Goal: Task Accomplishment & Management: Manage account settings

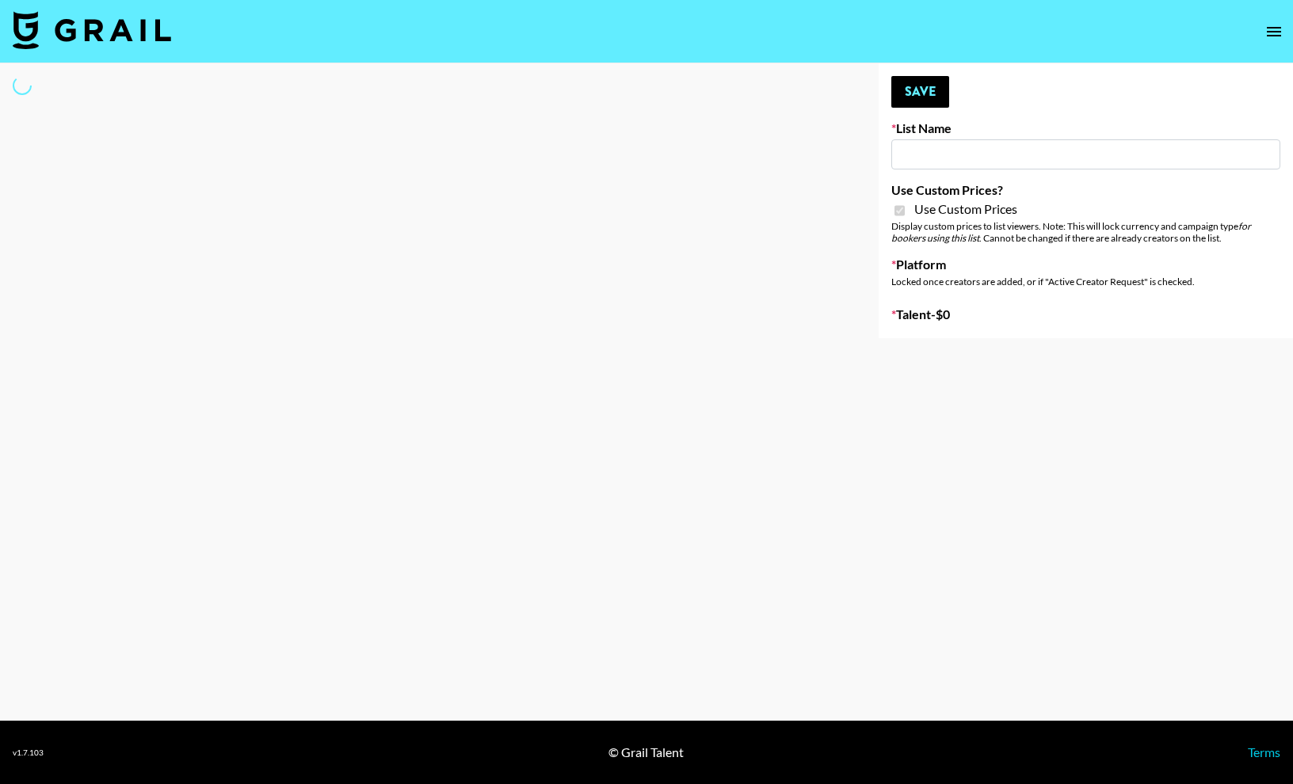
type input "Ladder ([DATE])"
checkbox input "true"
select select "Brand"
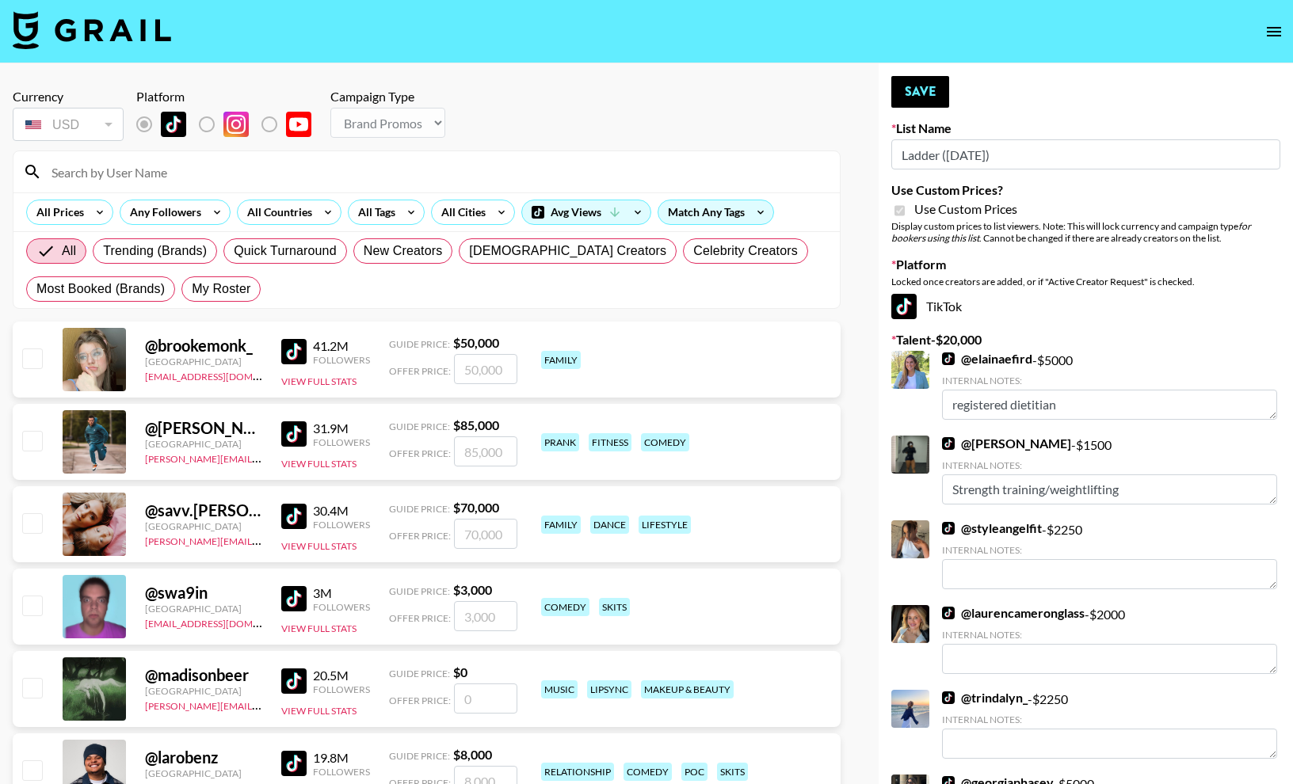
click at [328, 173] on input at bounding box center [436, 171] width 788 height 25
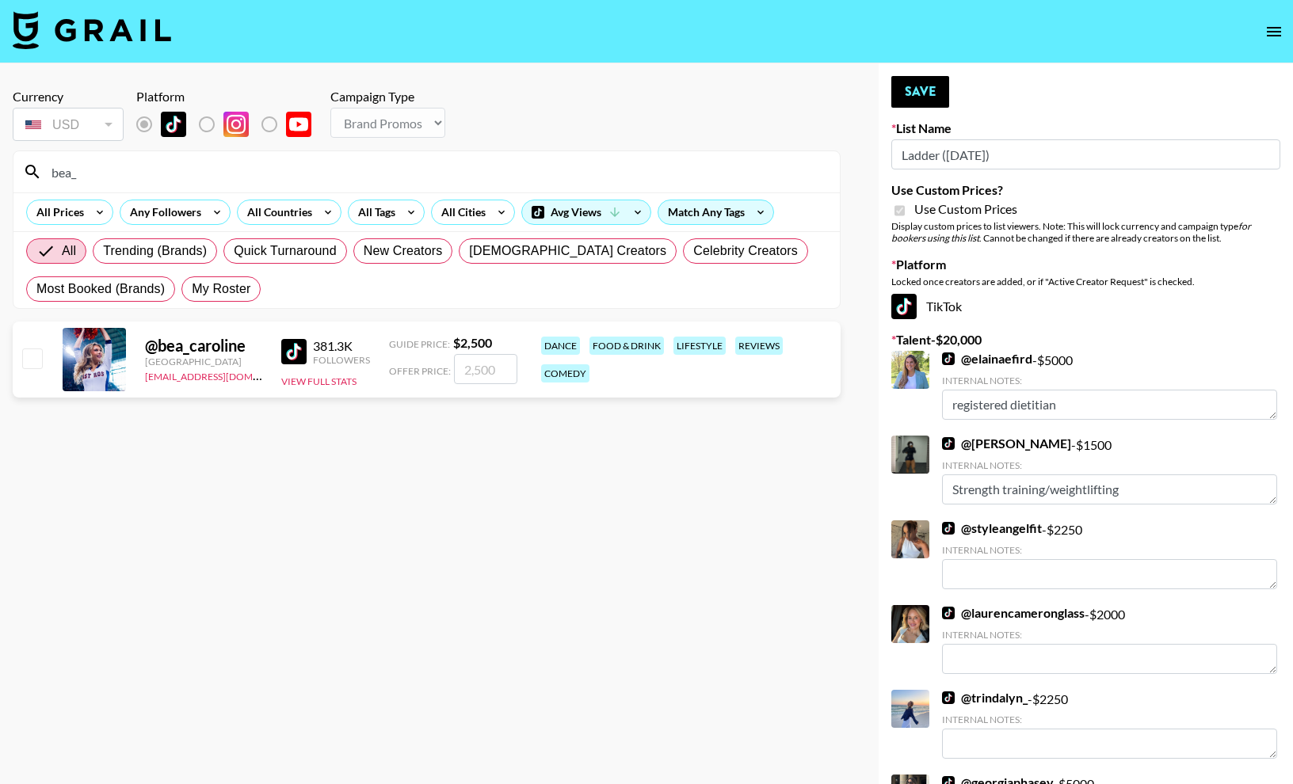
type input "bea_"
click at [485, 373] on input "number" at bounding box center [485, 369] width 63 height 30
checkbox input "true"
type input "3500"
drag, startPoint x: 934, startPoint y: 95, endPoint x: 924, endPoint y: 98, distance: 10.0
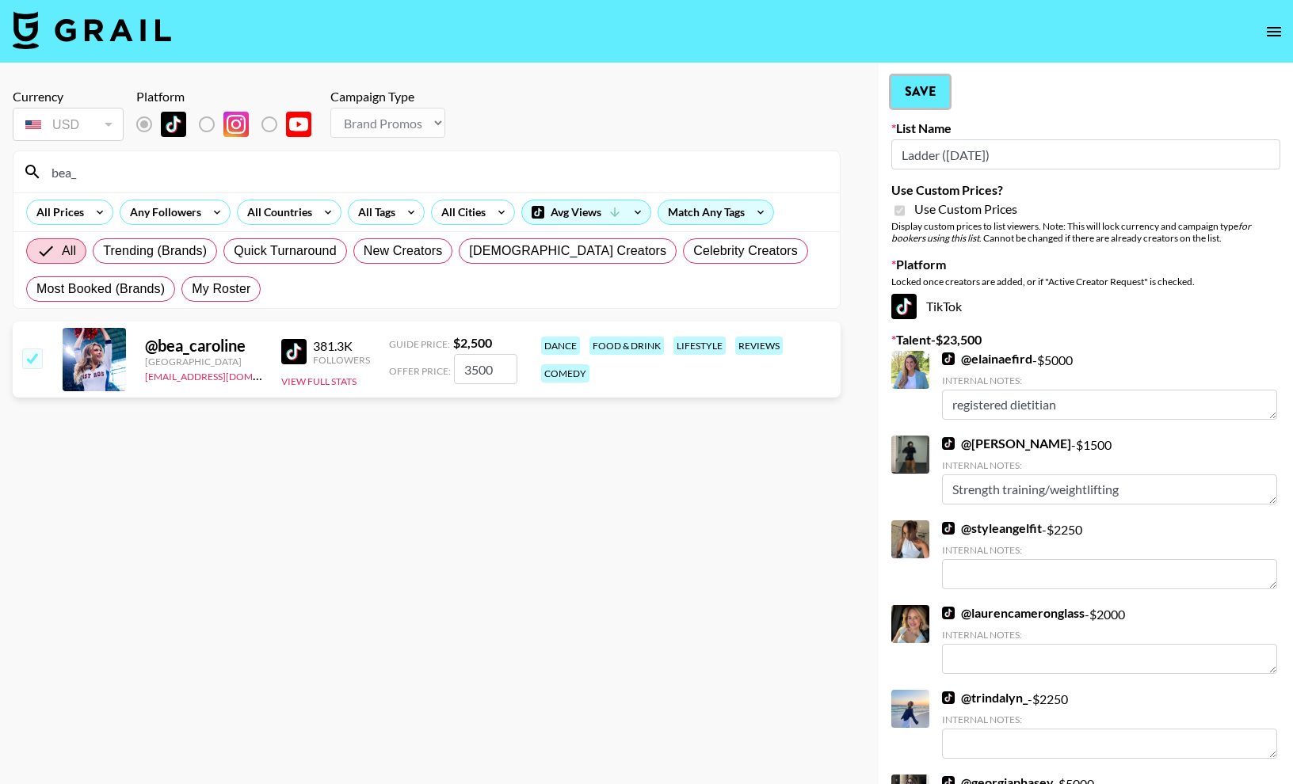
click at [934, 95] on button "Save" at bounding box center [920, 92] width 58 height 32
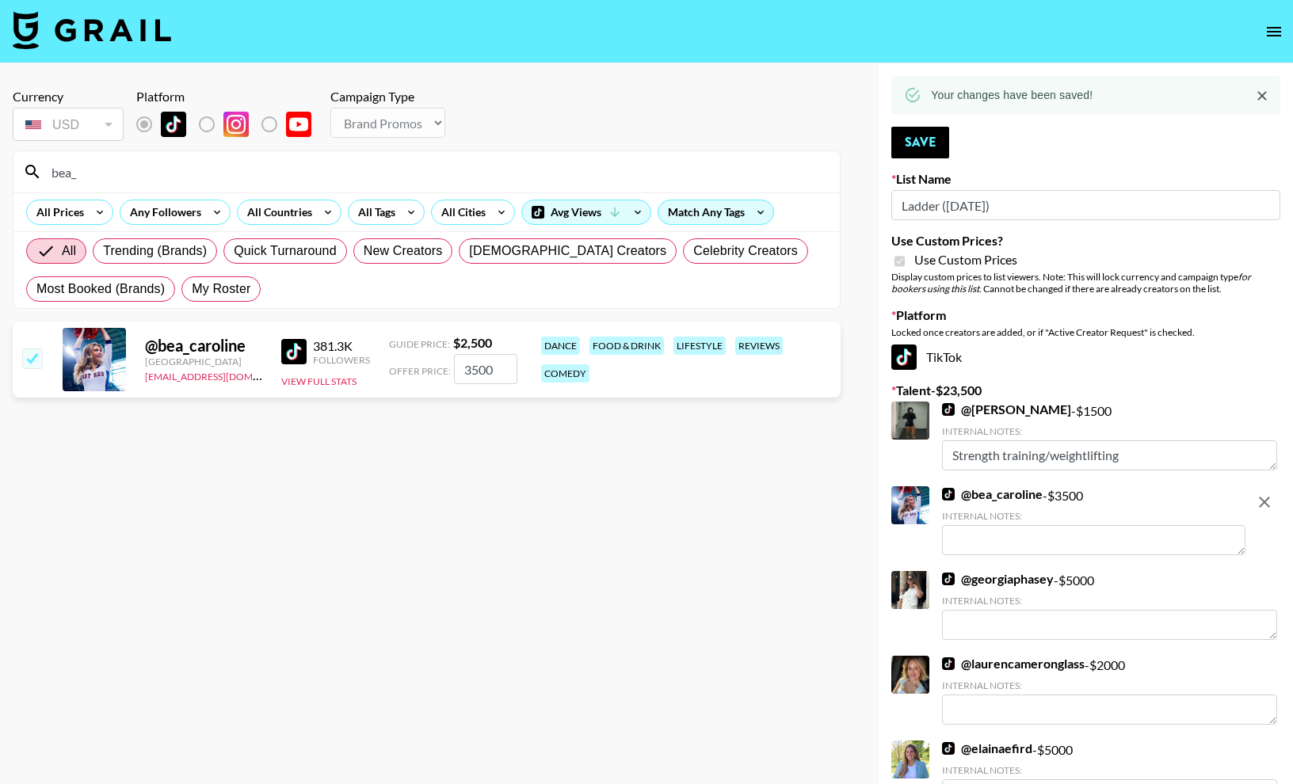
click at [615, 183] on input "bea_" at bounding box center [436, 171] width 788 height 25
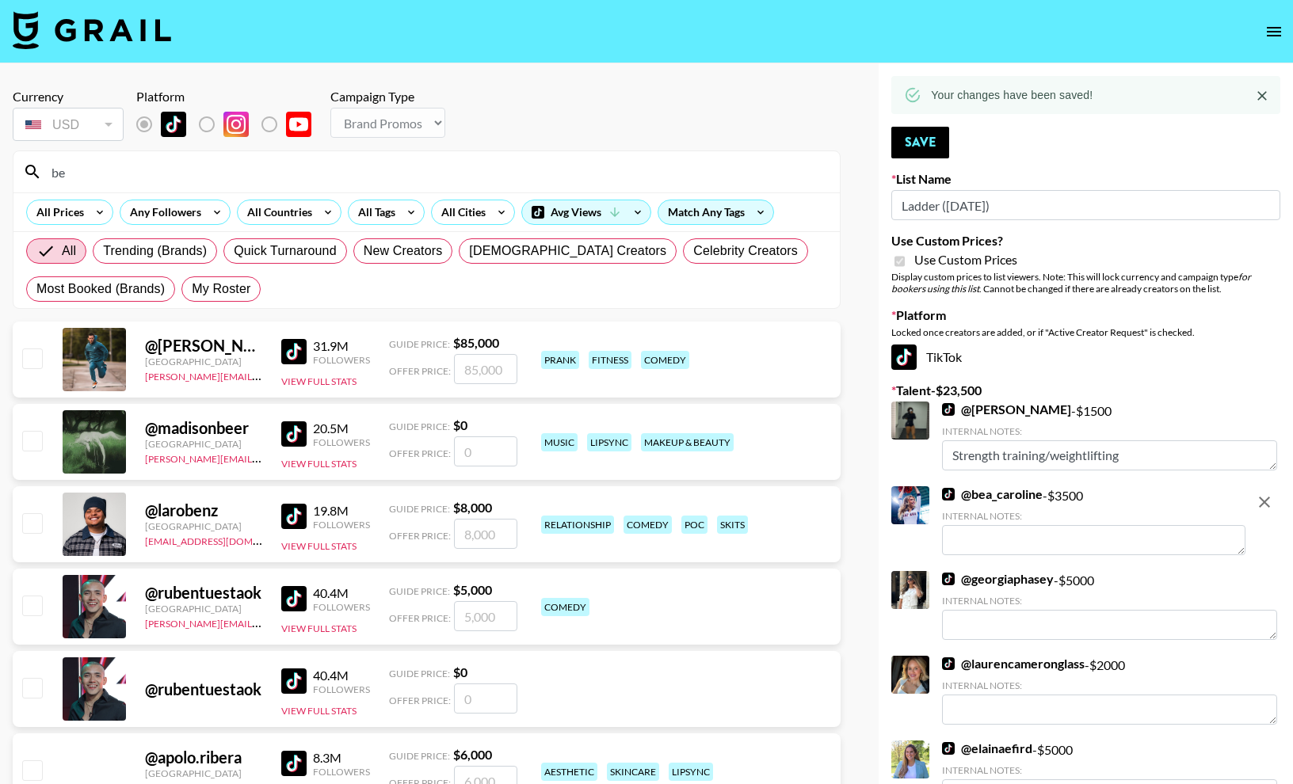
type input "b"
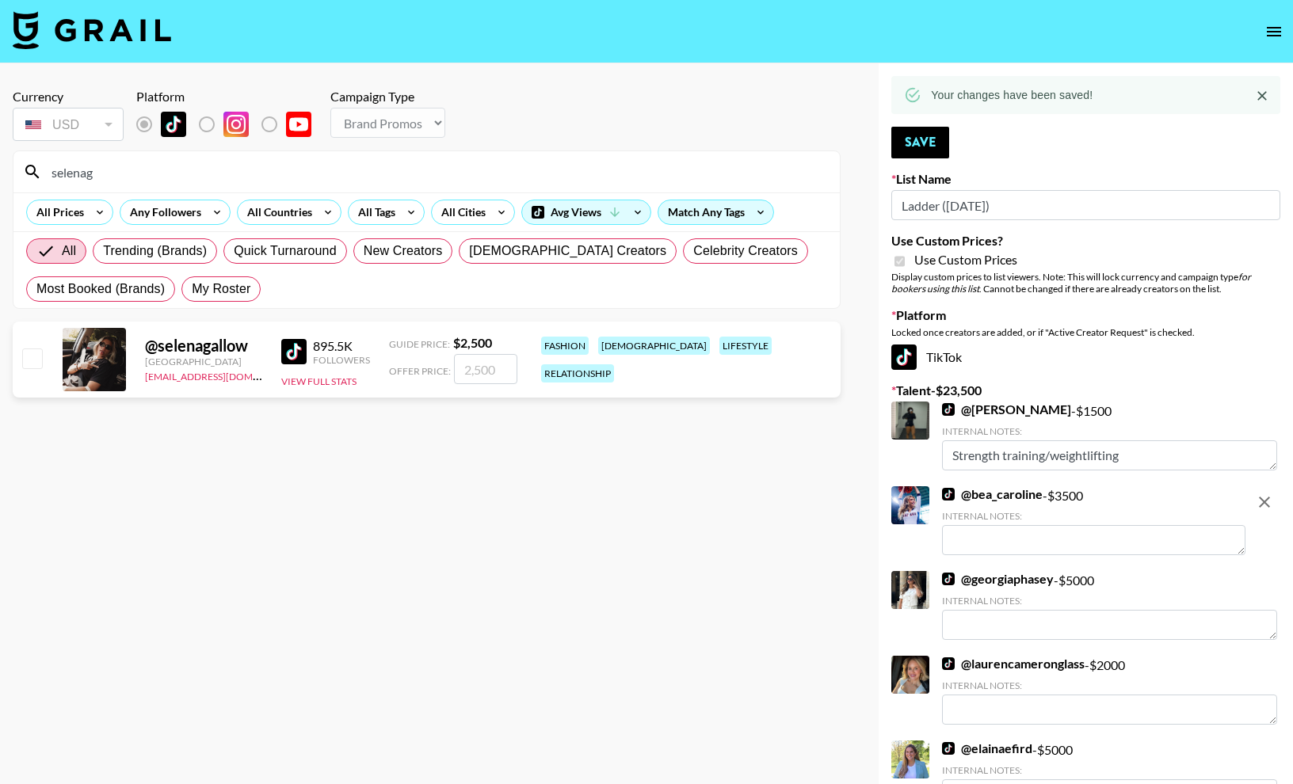
type input "selenag"
click at [501, 364] on input "number" at bounding box center [485, 369] width 63 height 30
checkbox input "true"
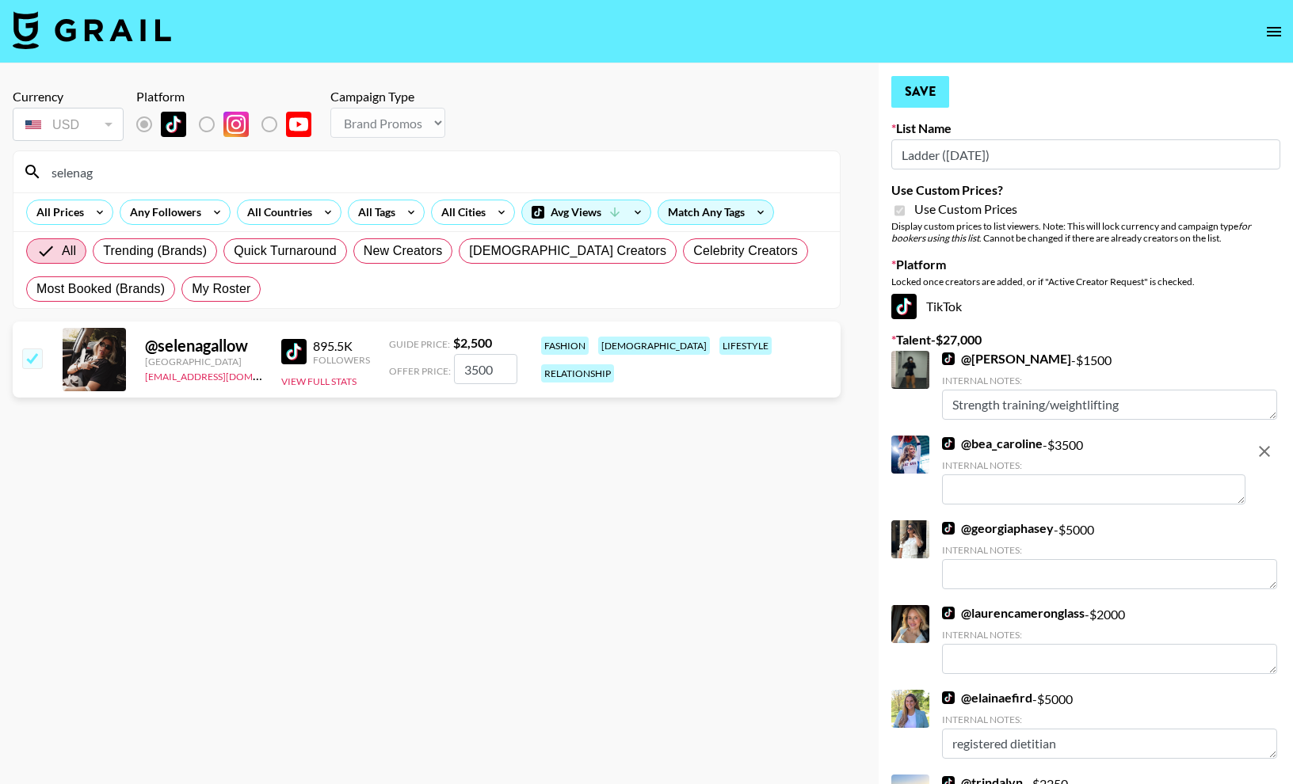
type input "3500"
click at [928, 97] on button "Save" at bounding box center [920, 92] width 58 height 32
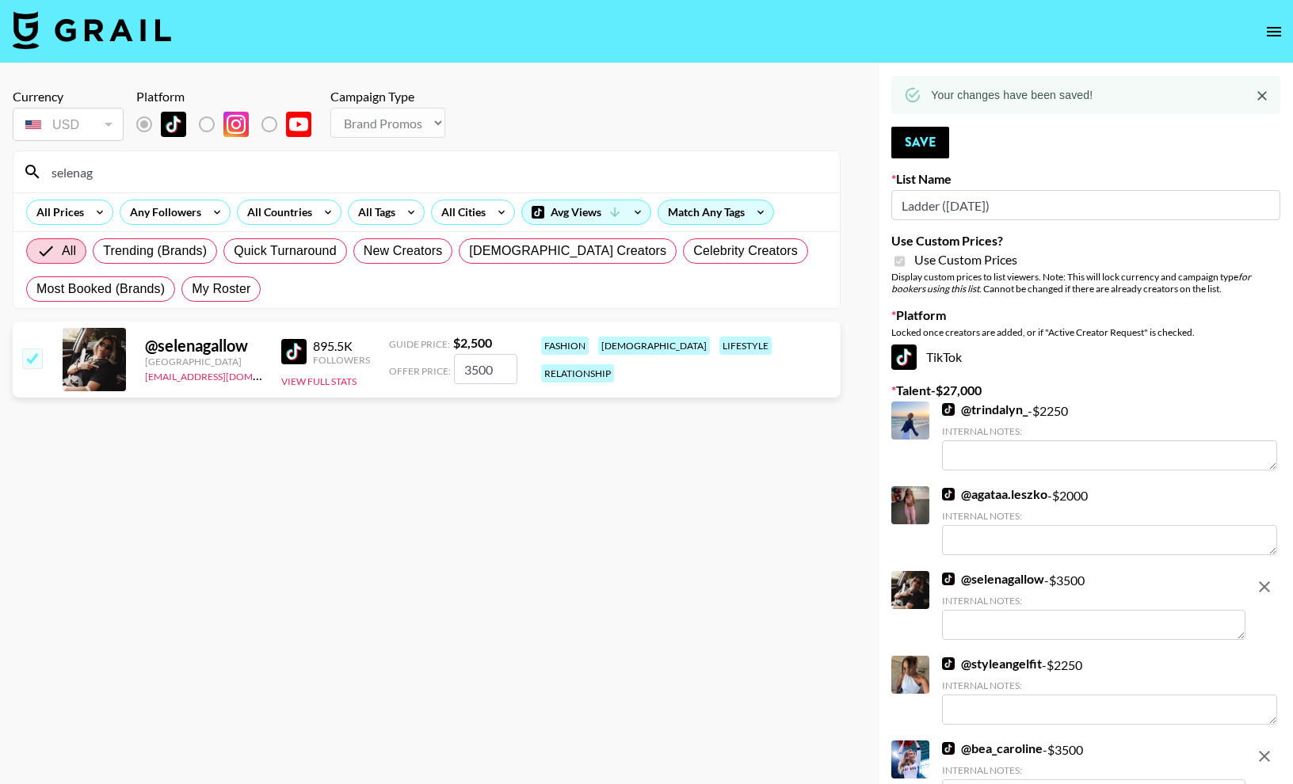
click at [322, 173] on input "selenag" at bounding box center [436, 171] width 788 height 25
type input "daphn"
click at [22, 361] on input "checkbox" at bounding box center [31, 358] width 19 height 19
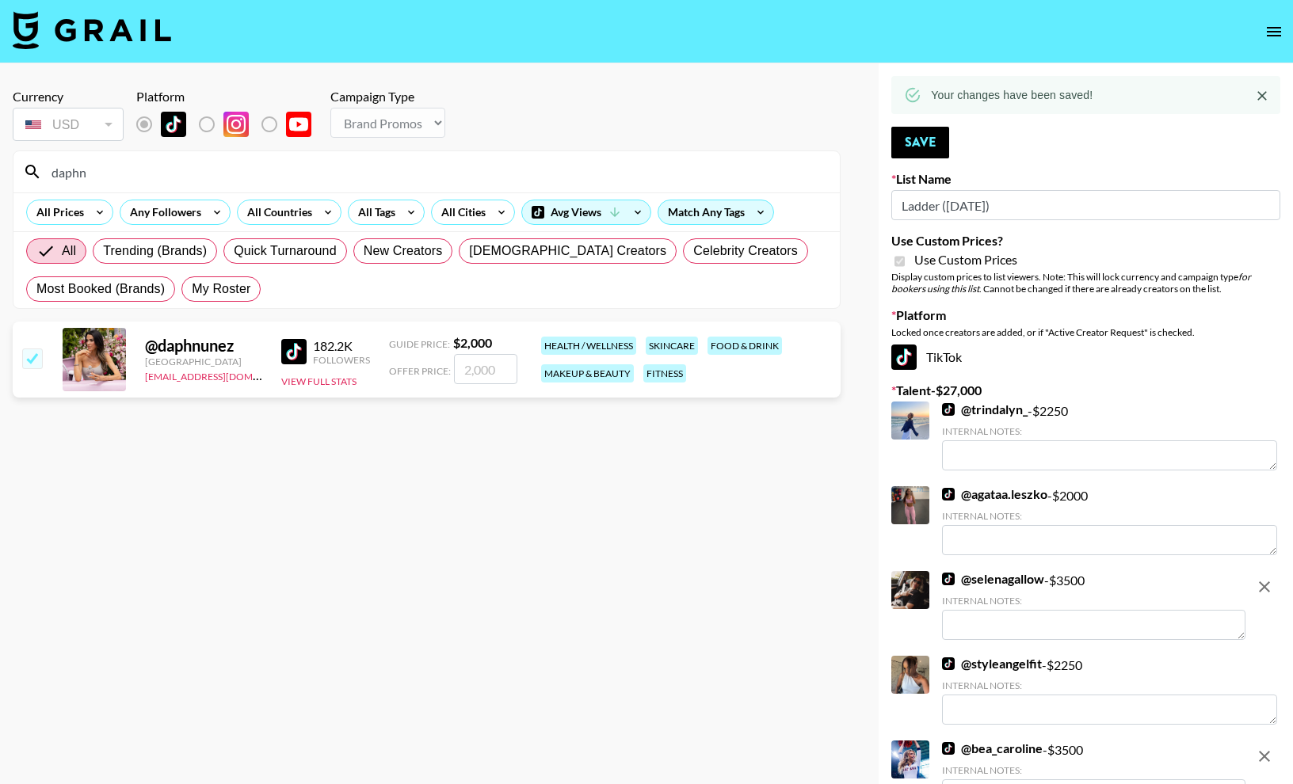
checkbox input "true"
type input "2000"
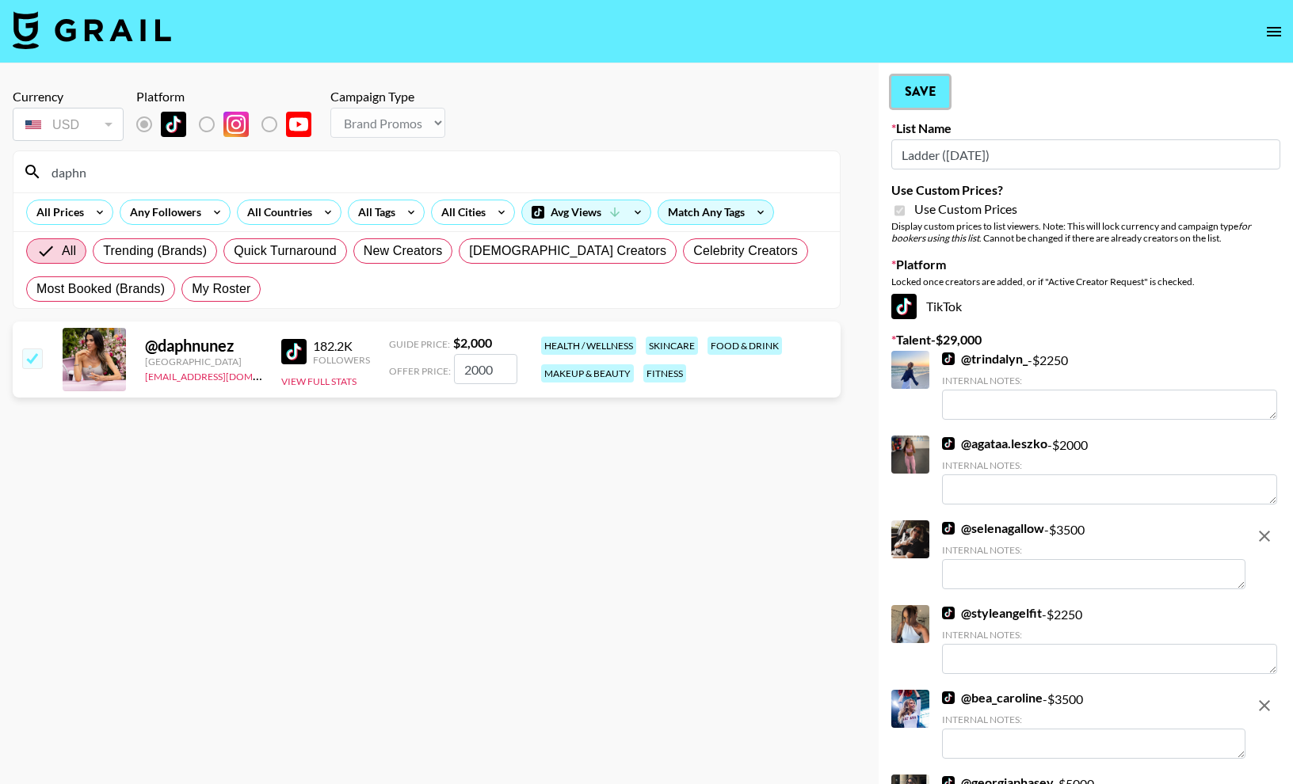
click at [911, 84] on button "Save" at bounding box center [920, 92] width 58 height 32
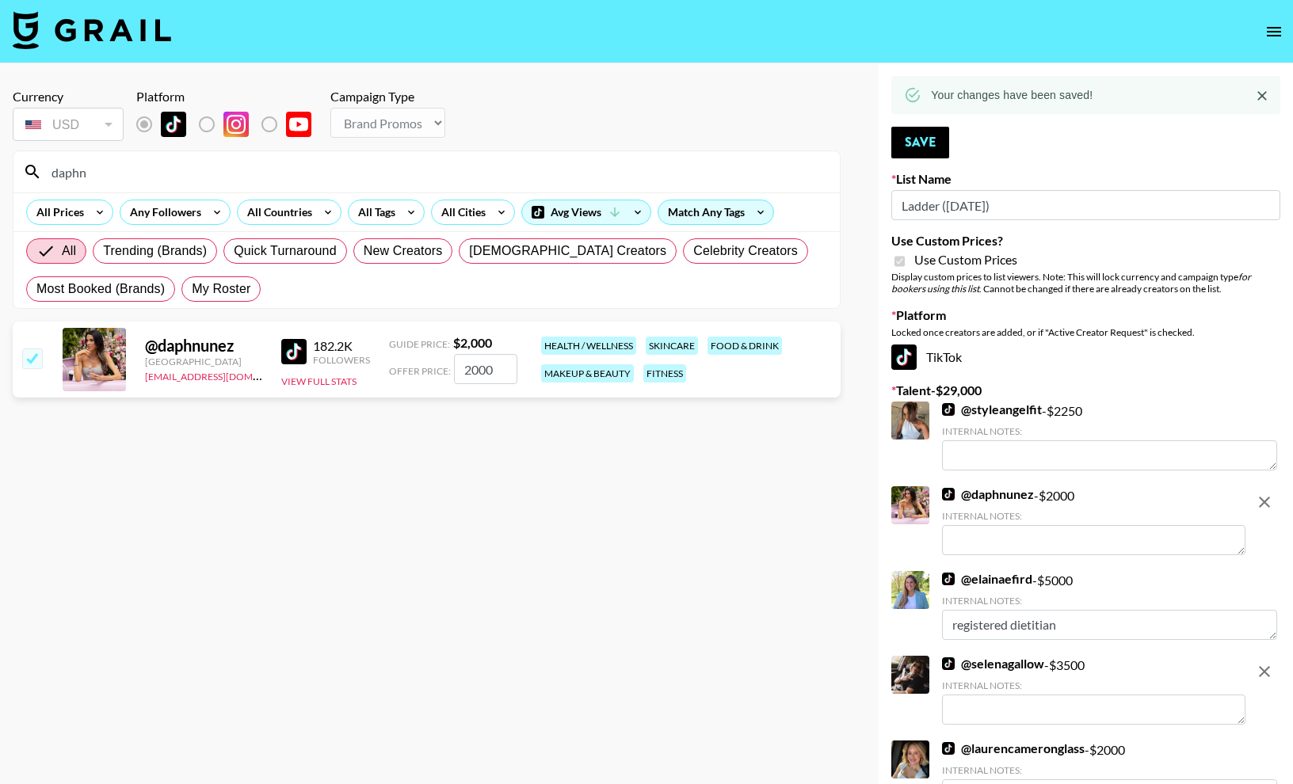
click at [564, 166] on input "daphn" at bounding box center [436, 171] width 788 height 25
type input "christinace"
click at [36, 357] on input "checkbox" at bounding box center [31, 358] width 19 height 19
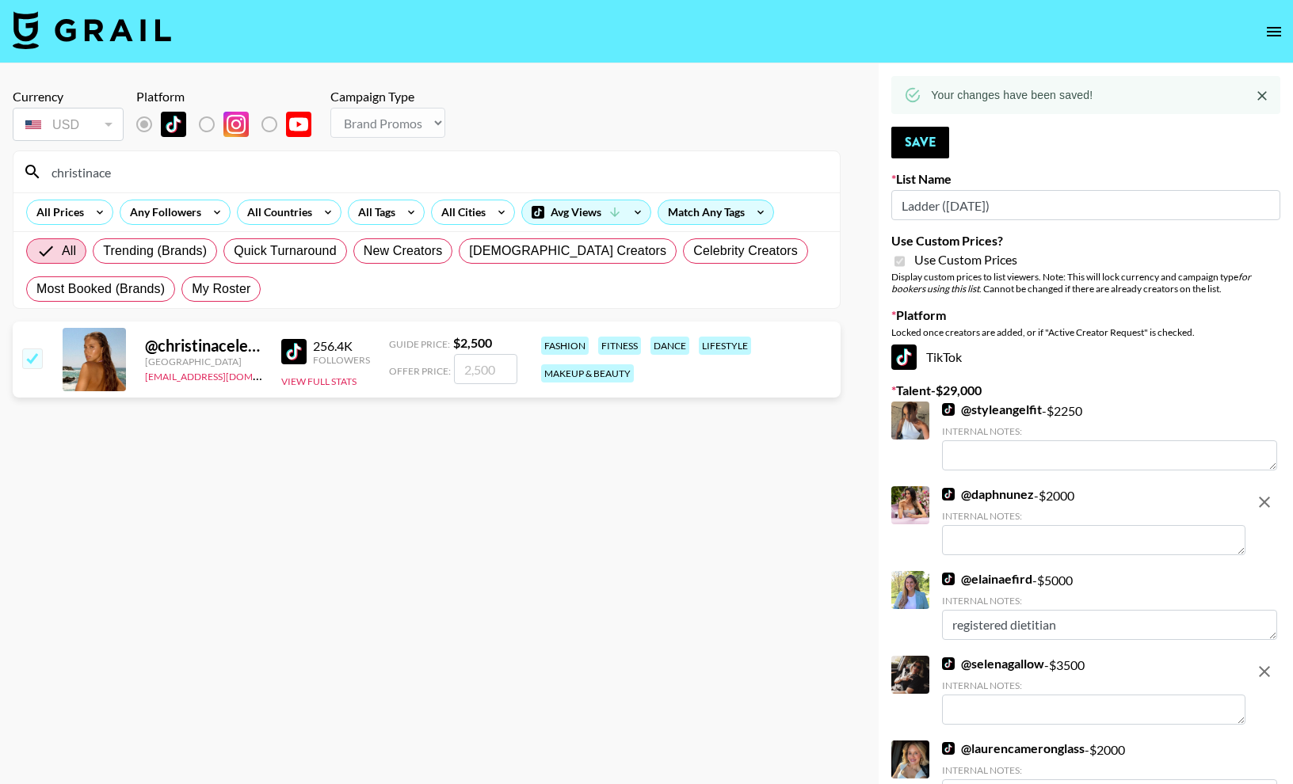
checkbox input "true"
type input "2500"
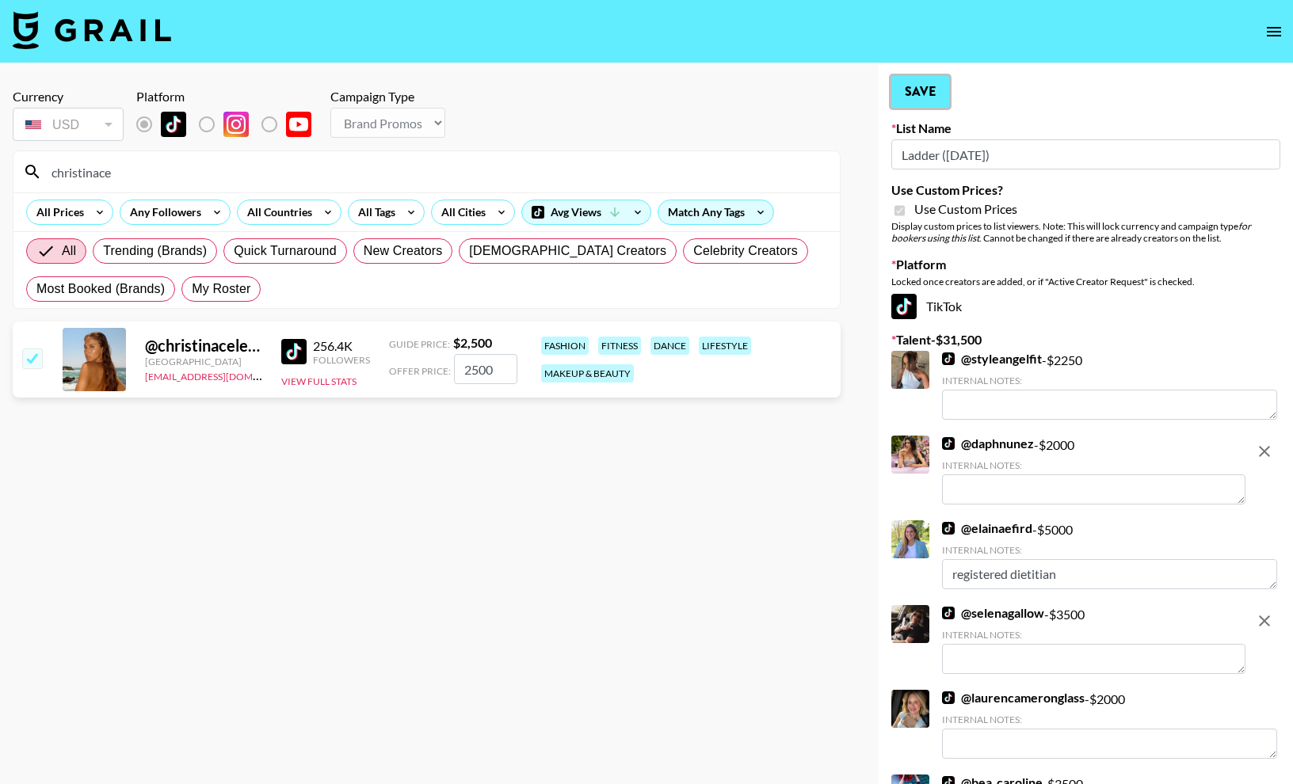
click at [907, 88] on button "Save" at bounding box center [920, 92] width 58 height 32
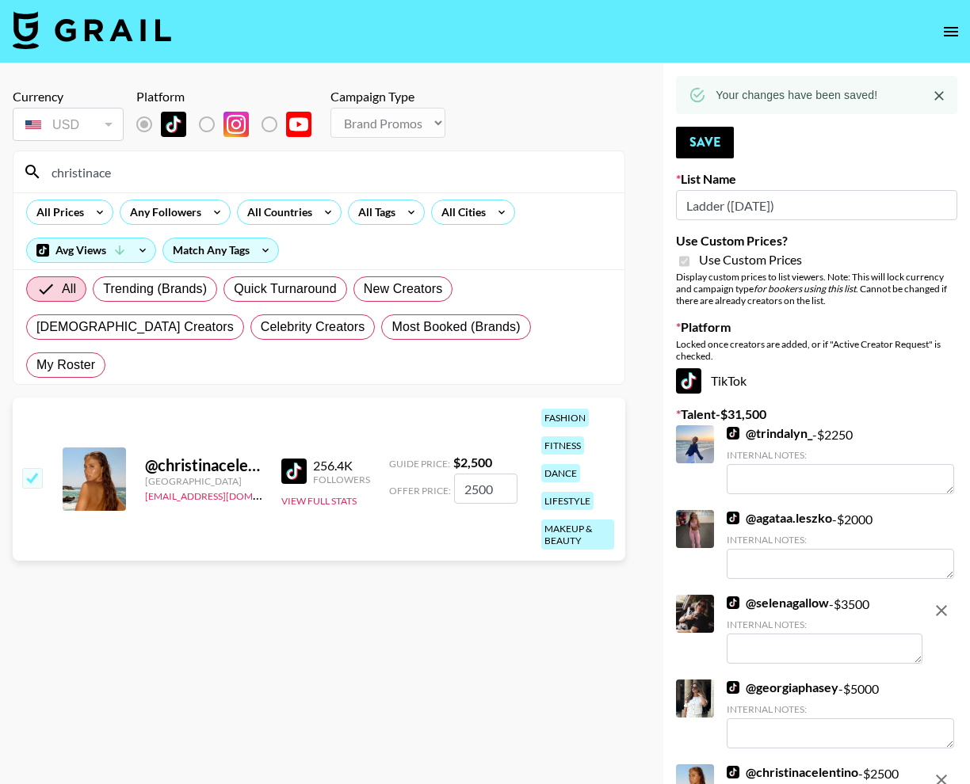
click at [106, 174] on input "christinace" at bounding box center [328, 171] width 573 height 25
click at [106, 175] on input "christinace" at bounding box center [328, 171] width 573 height 25
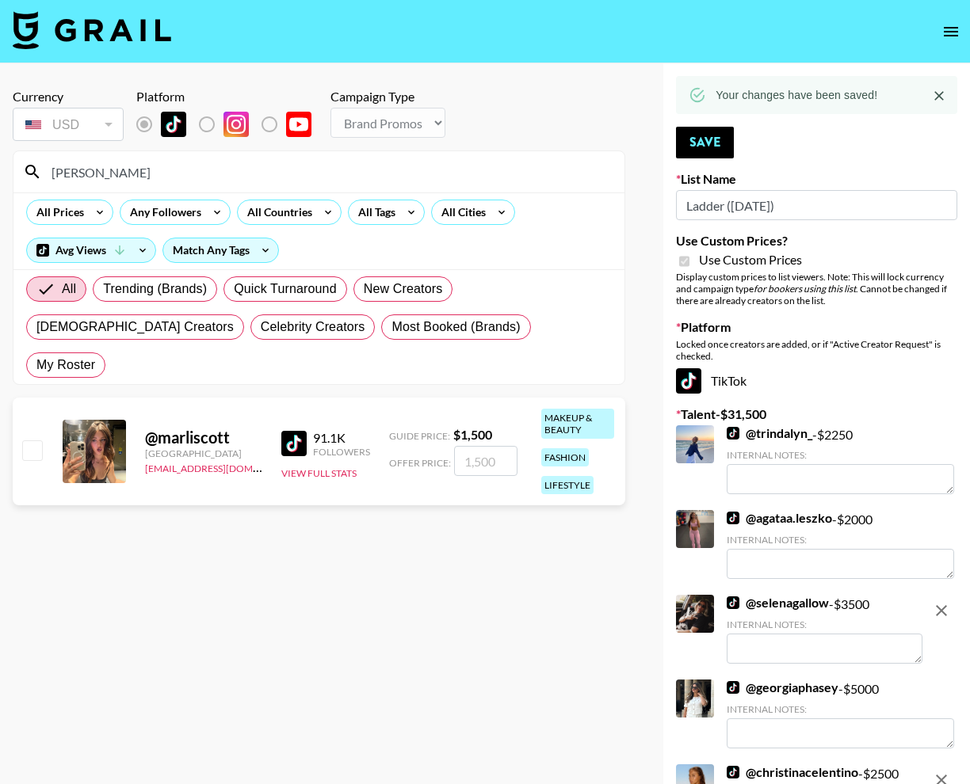
type input "[PERSON_NAME]"
click at [48, 412] on div "@ marliscott [GEOGRAPHIC_DATA] [EMAIL_ADDRESS][DOMAIN_NAME] 91.1K Followers Vie…" at bounding box center [319, 452] width 612 height 108
click at [38, 440] on input "checkbox" at bounding box center [31, 449] width 19 height 19
checkbox input "true"
type input "1500"
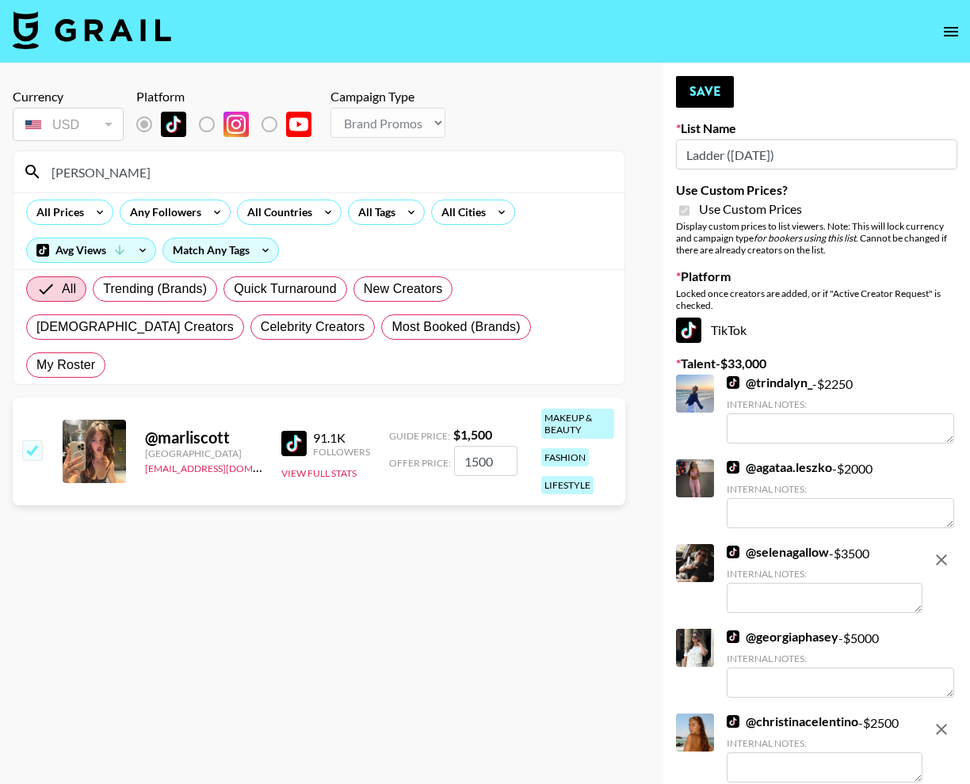
click at [708, 74] on div "Your changes have been saved! Save List Name Ladder ([DATE]) Use Custom Prices?…" at bounding box center [816, 733] width 307 height 1341
click at [710, 88] on button "Save" at bounding box center [705, 92] width 58 height 32
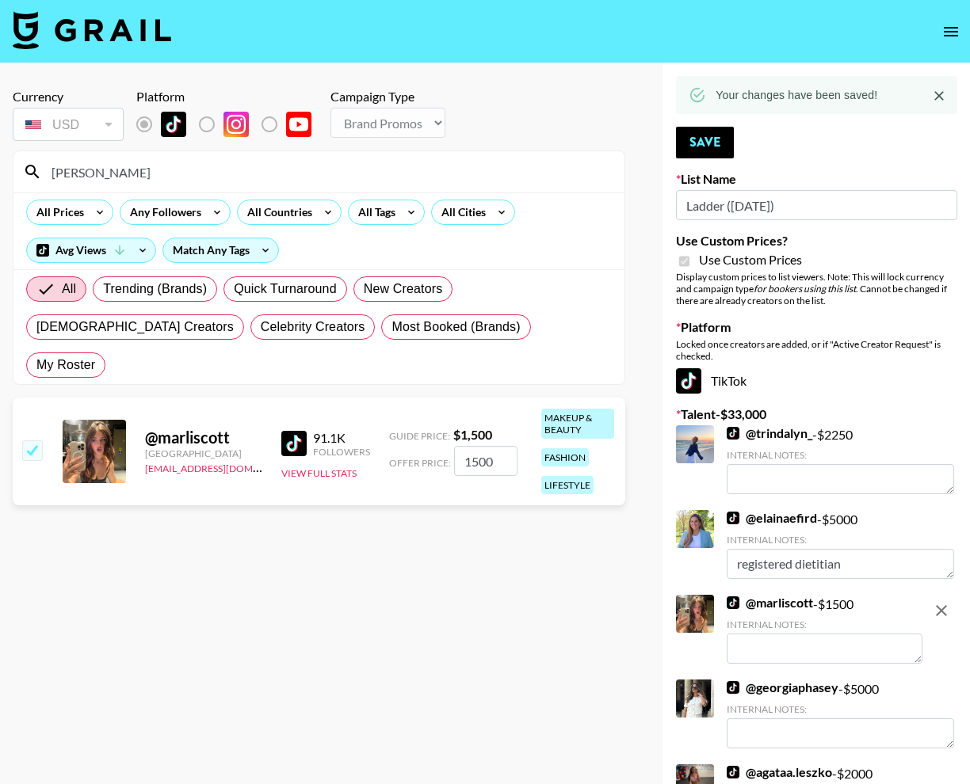
click at [181, 168] on input "[PERSON_NAME]" at bounding box center [328, 171] width 573 height 25
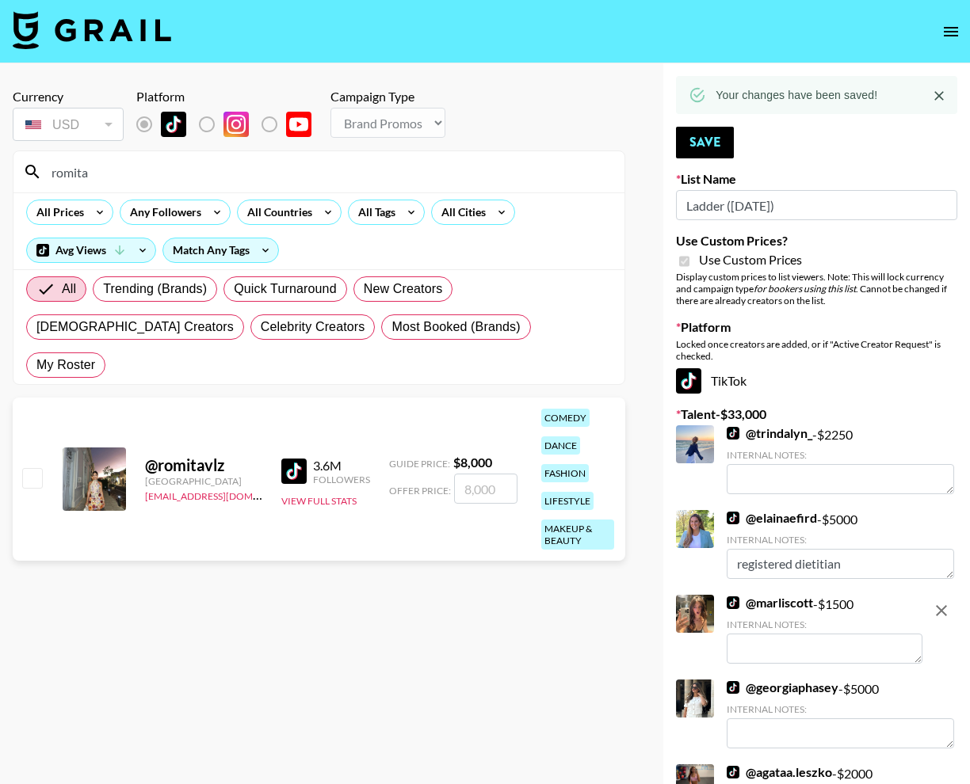
type input "romita"
click at [35, 468] on input "checkbox" at bounding box center [31, 477] width 19 height 19
checkbox input "true"
type input "8000"
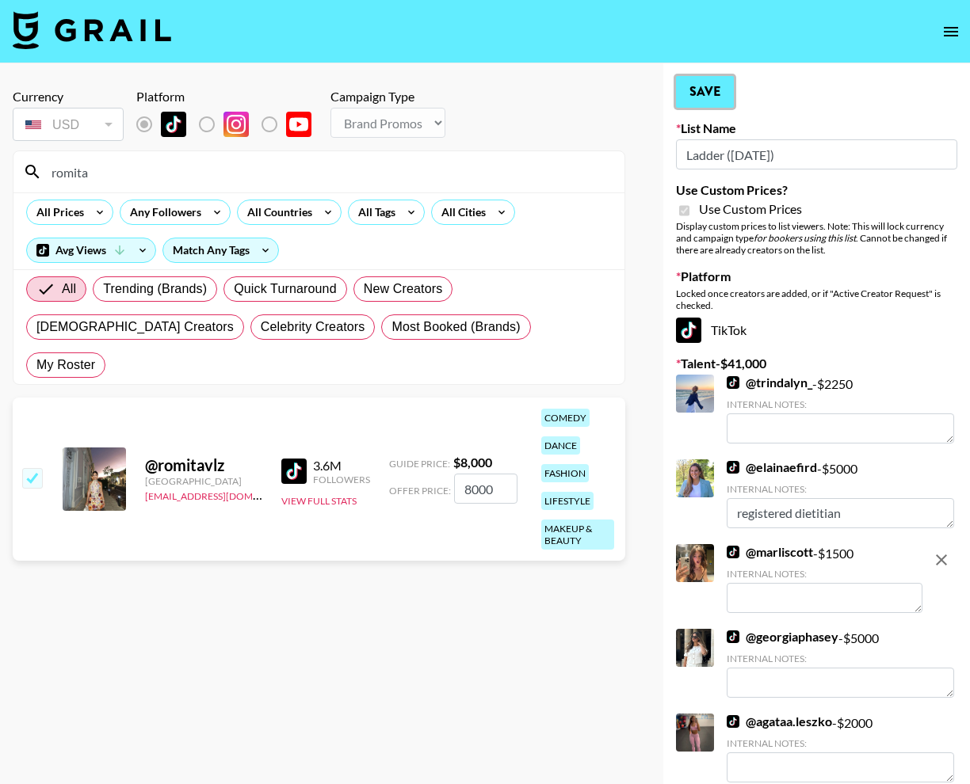
click at [712, 100] on button "Save" at bounding box center [705, 92] width 58 height 32
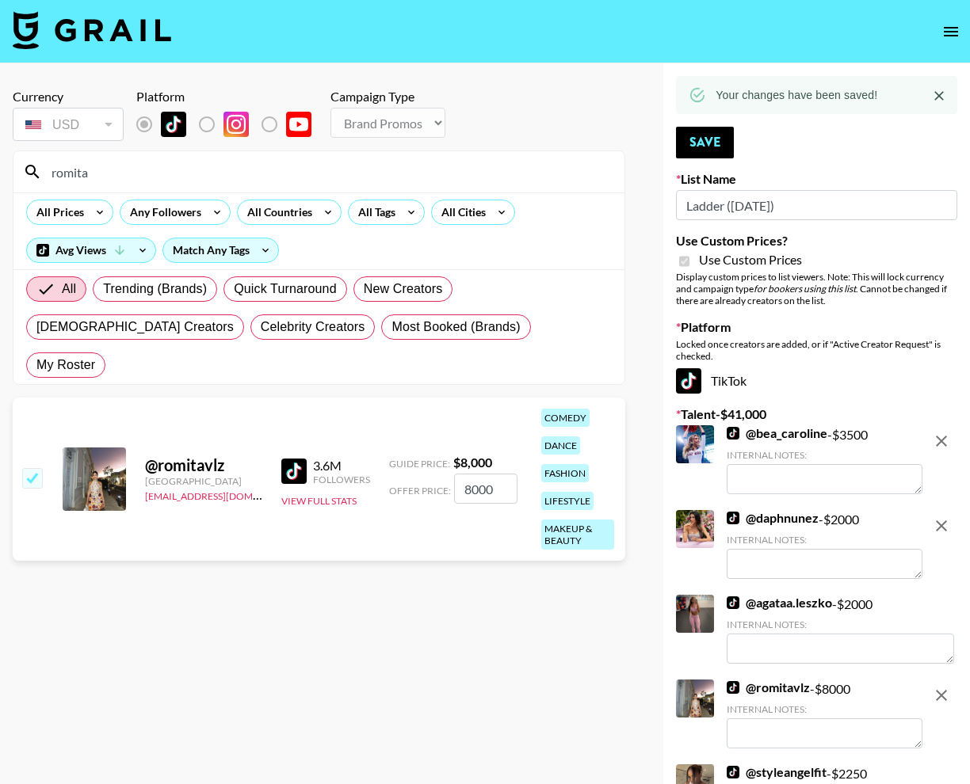
click at [389, 175] on input "romita" at bounding box center [328, 171] width 573 height 25
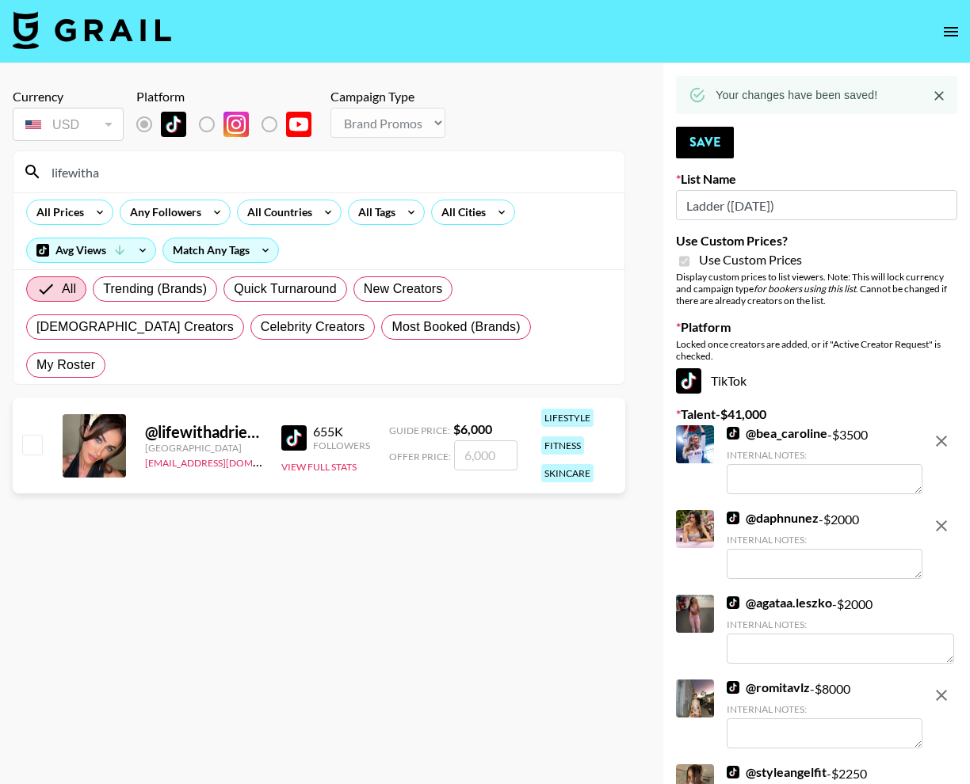
type input "lifewitha"
click at [35, 435] on input "checkbox" at bounding box center [31, 444] width 19 height 19
checkbox input "true"
type input "6000"
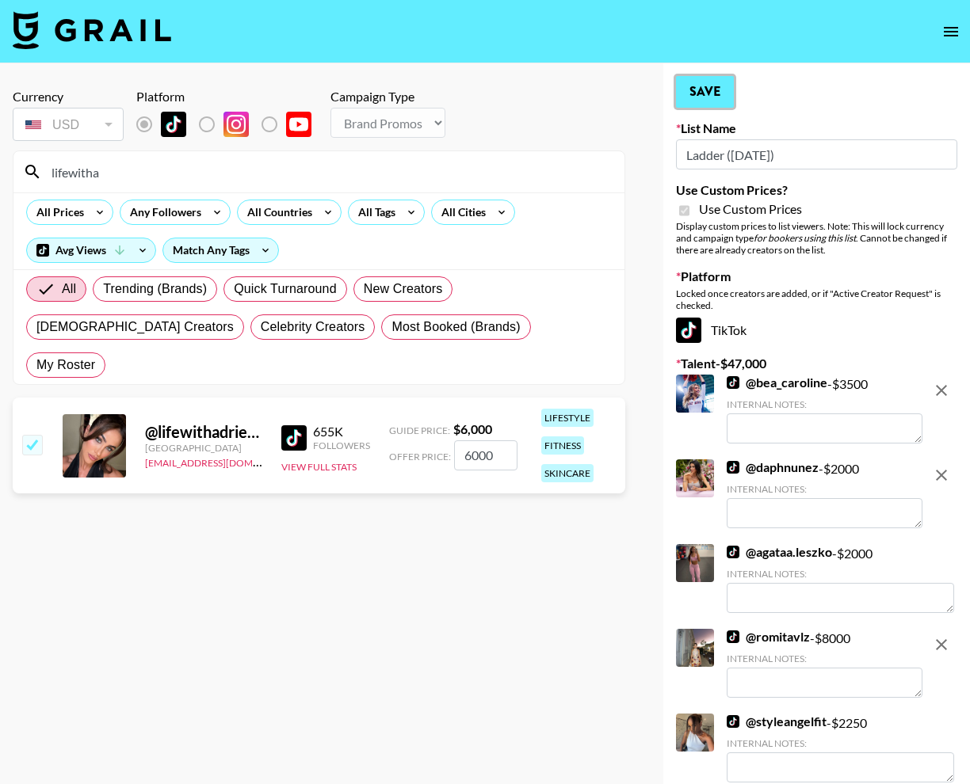
click at [704, 94] on button "Save" at bounding box center [705, 92] width 58 height 32
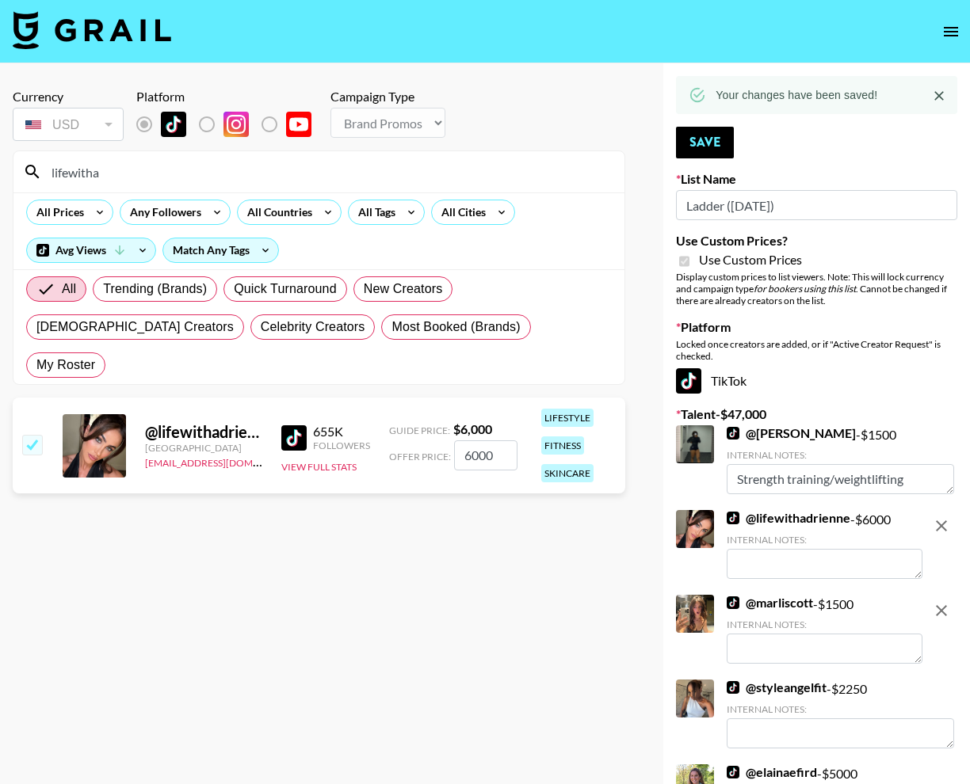
click at [302, 167] on input "lifewitha" at bounding box center [328, 171] width 573 height 25
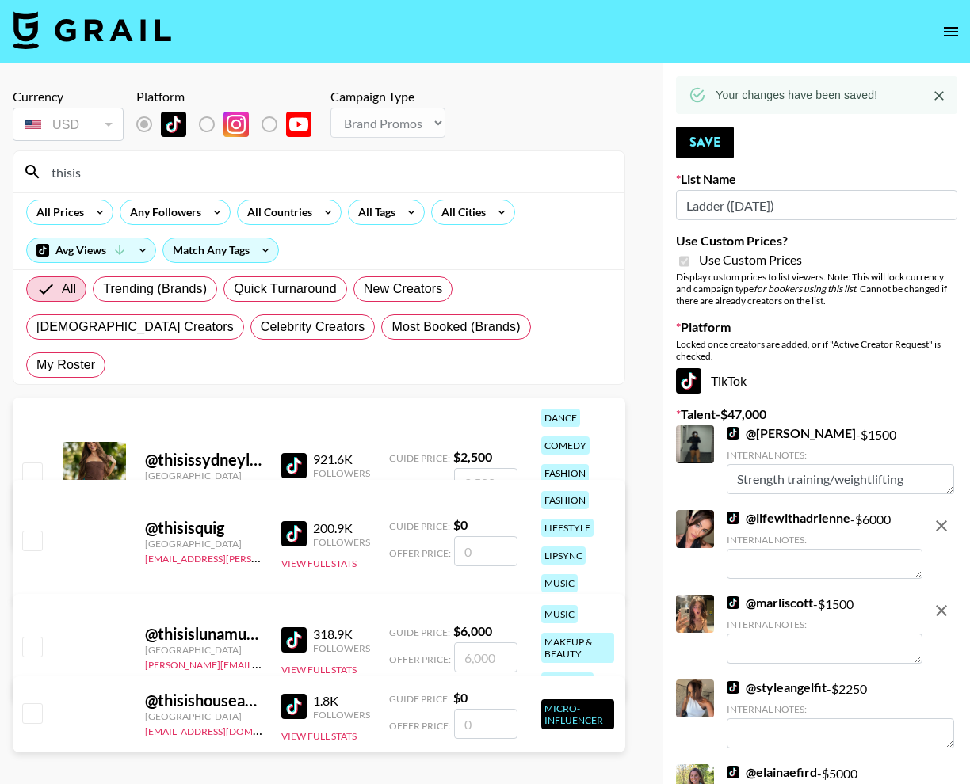
type input "thisis"
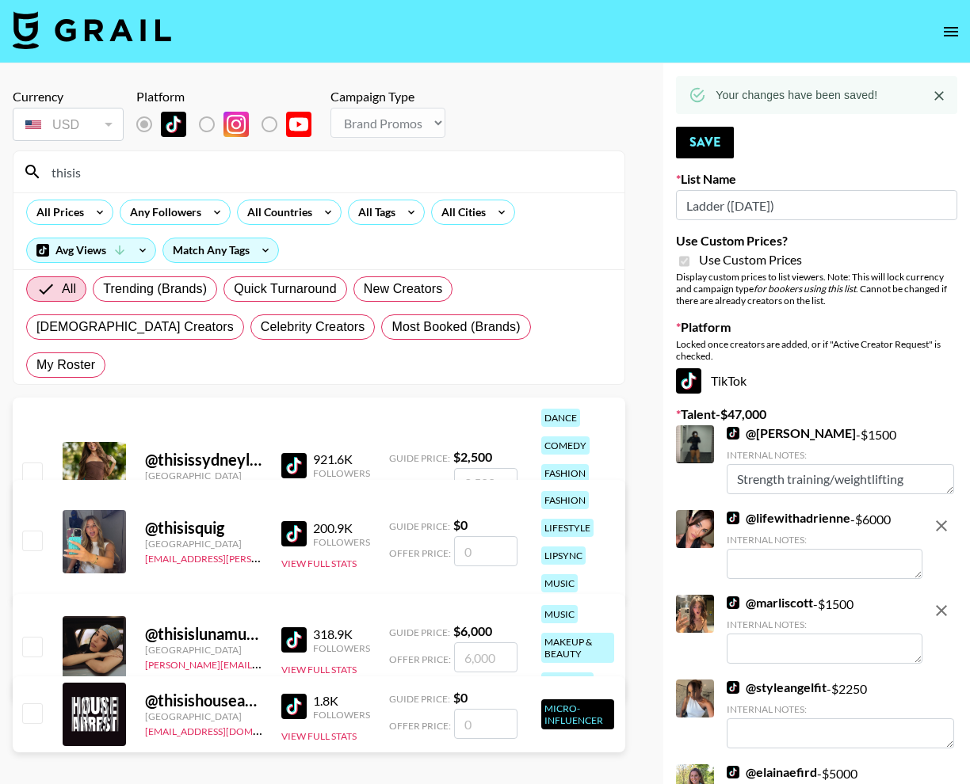
click at [32, 463] on input "checkbox" at bounding box center [31, 472] width 19 height 19
checkbox input "true"
type input "2500"
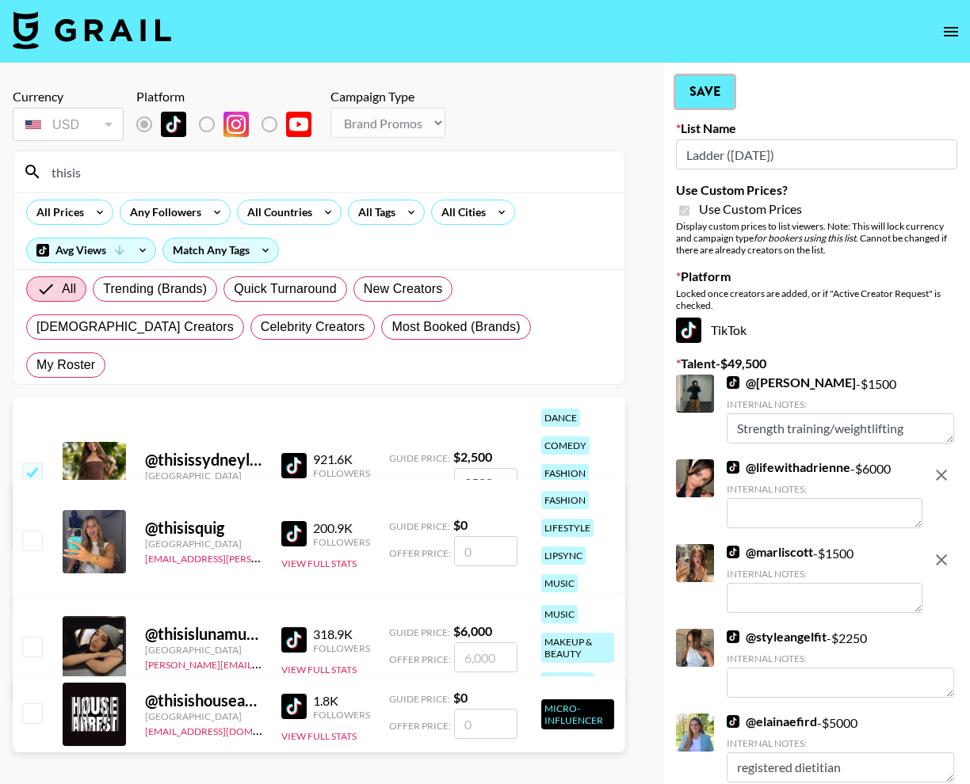
click at [715, 89] on button "Save" at bounding box center [705, 92] width 58 height 32
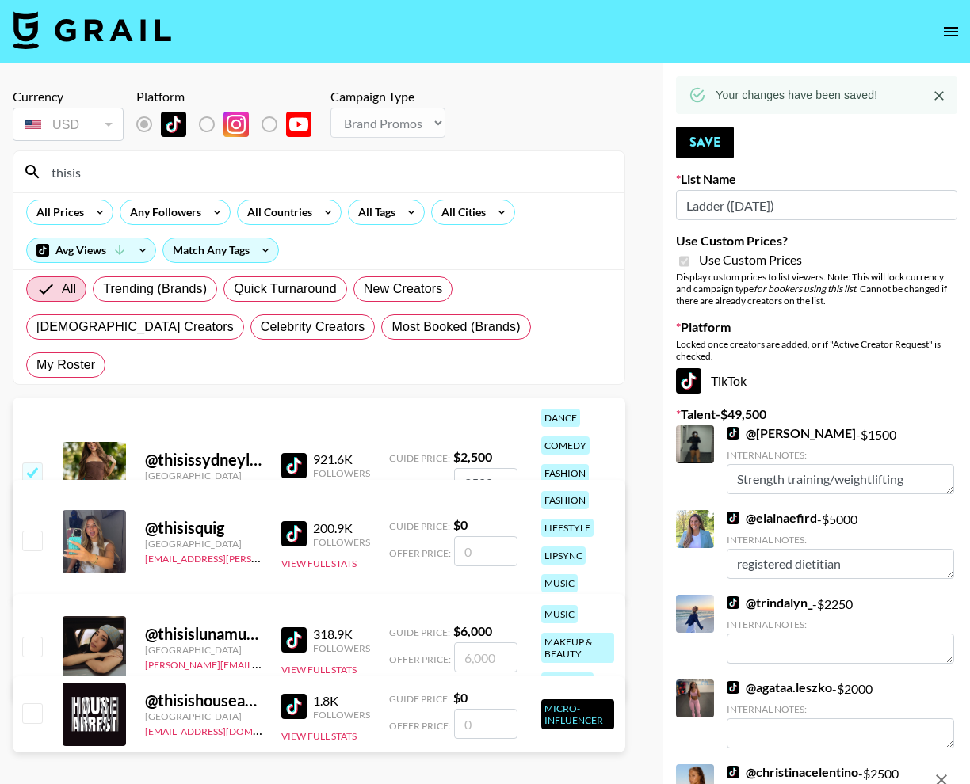
click at [265, 164] on input "thisis" at bounding box center [328, 171] width 573 height 25
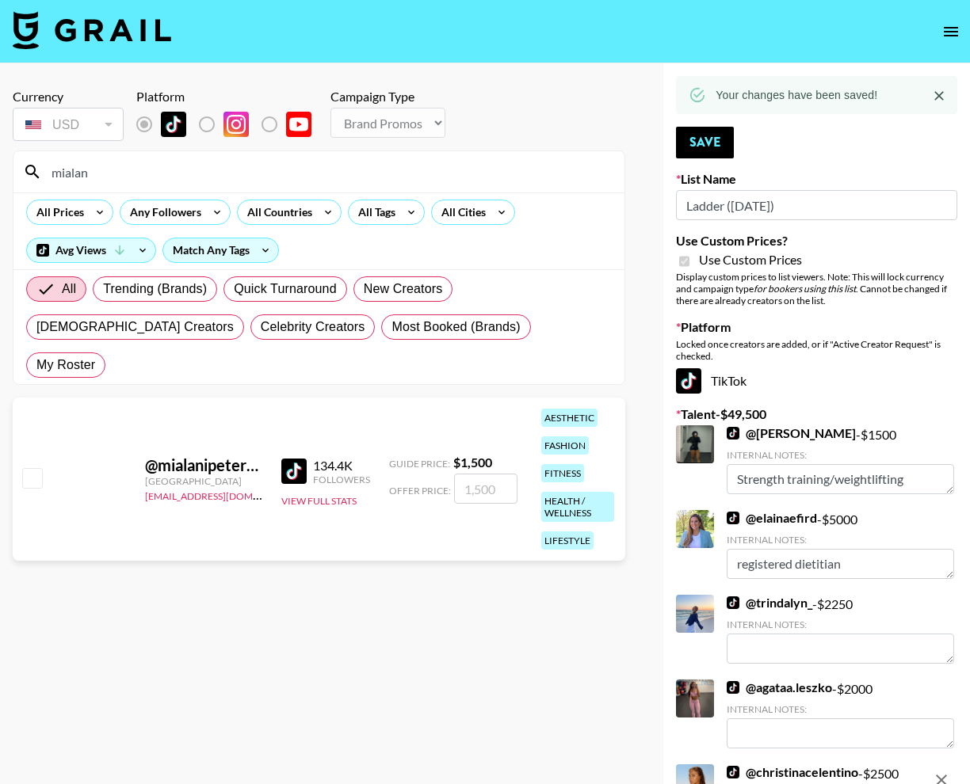
type input "mialan"
click at [32, 468] on input "checkbox" at bounding box center [31, 477] width 19 height 19
checkbox input "true"
type input "1500"
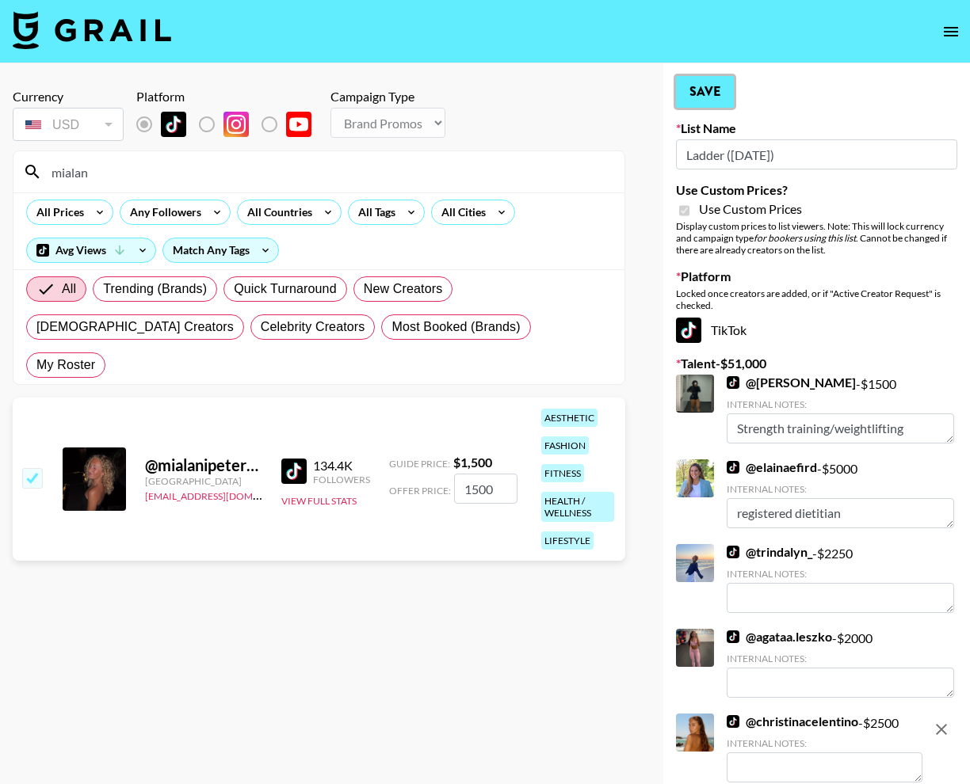
click at [687, 91] on button "Save" at bounding box center [705, 92] width 58 height 32
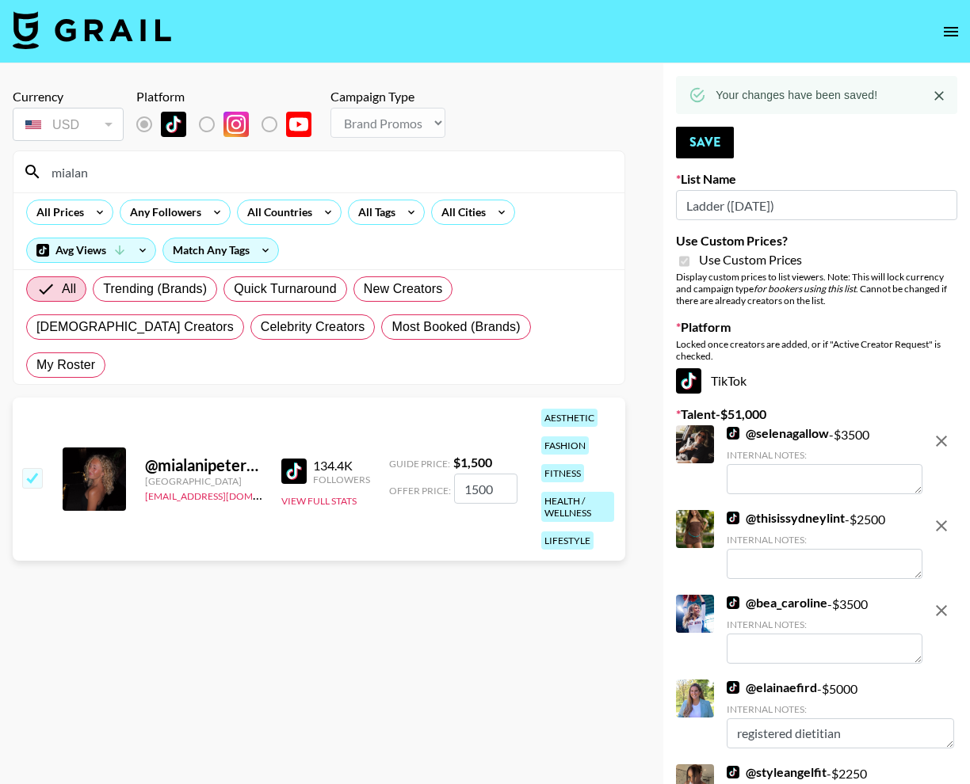
click at [201, 173] on input "mialan" at bounding box center [328, 171] width 573 height 25
click at [196, 173] on input "mialan" at bounding box center [328, 171] width 573 height 25
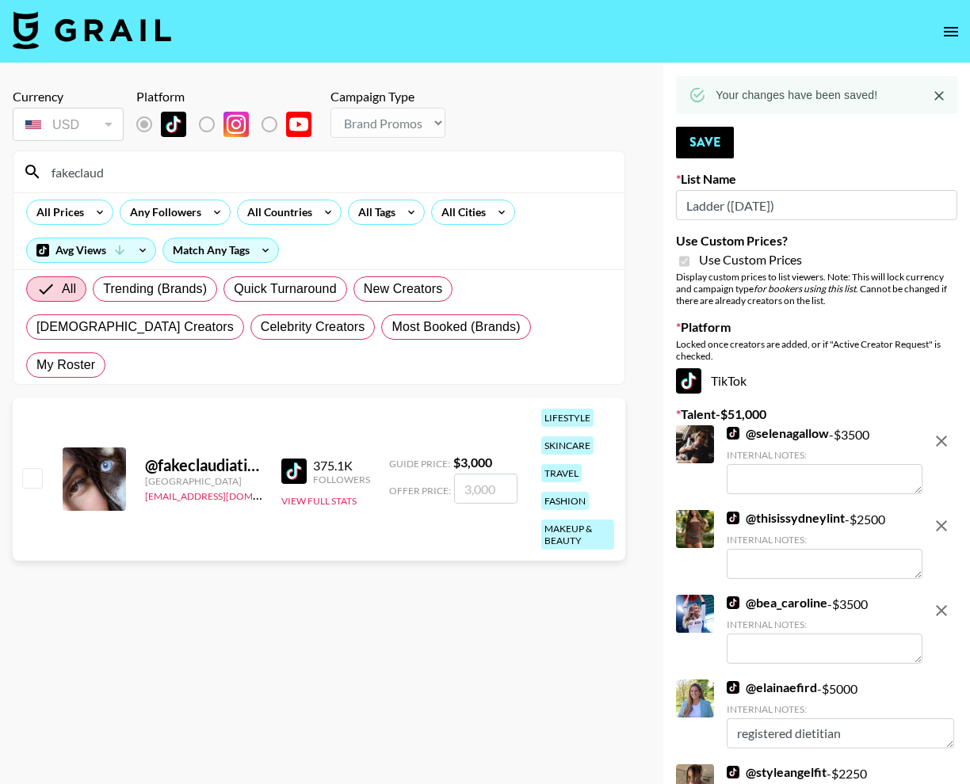
type input "fakeclaud"
click at [36, 468] on input "checkbox" at bounding box center [31, 477] width 19 height 19
checkbox input "true"
type input "3000"
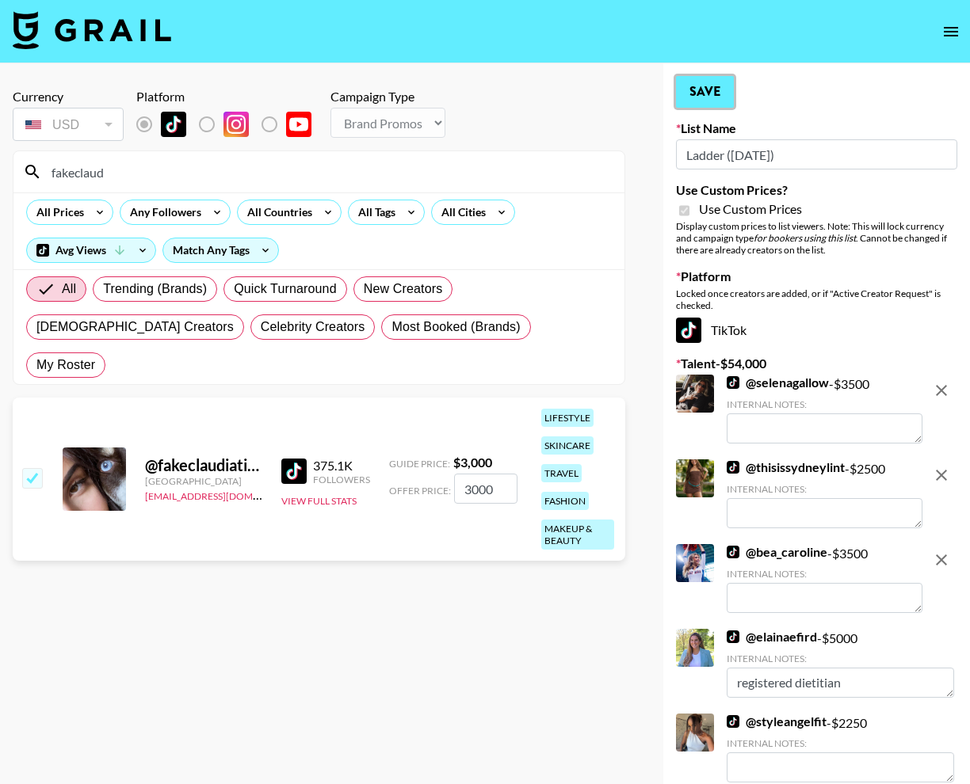
click at [733, 87] on button "Save" at bounding box center [705, 92] width 58 height 32
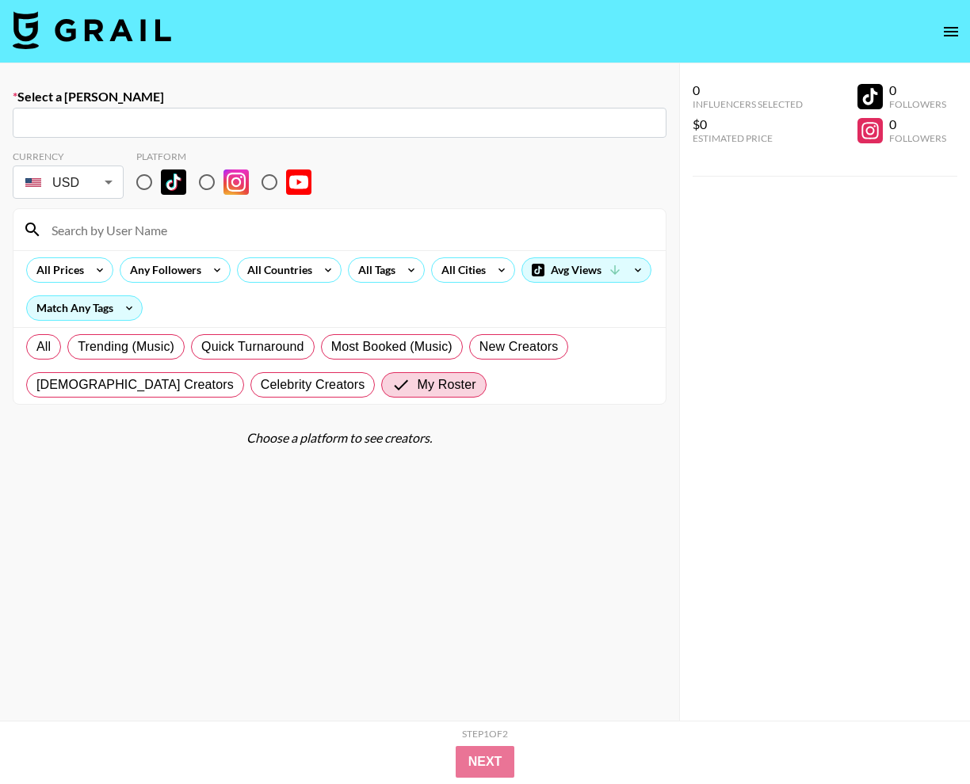
click at [113, 32] on img at bounding box center [92, 30] width 158 height 38
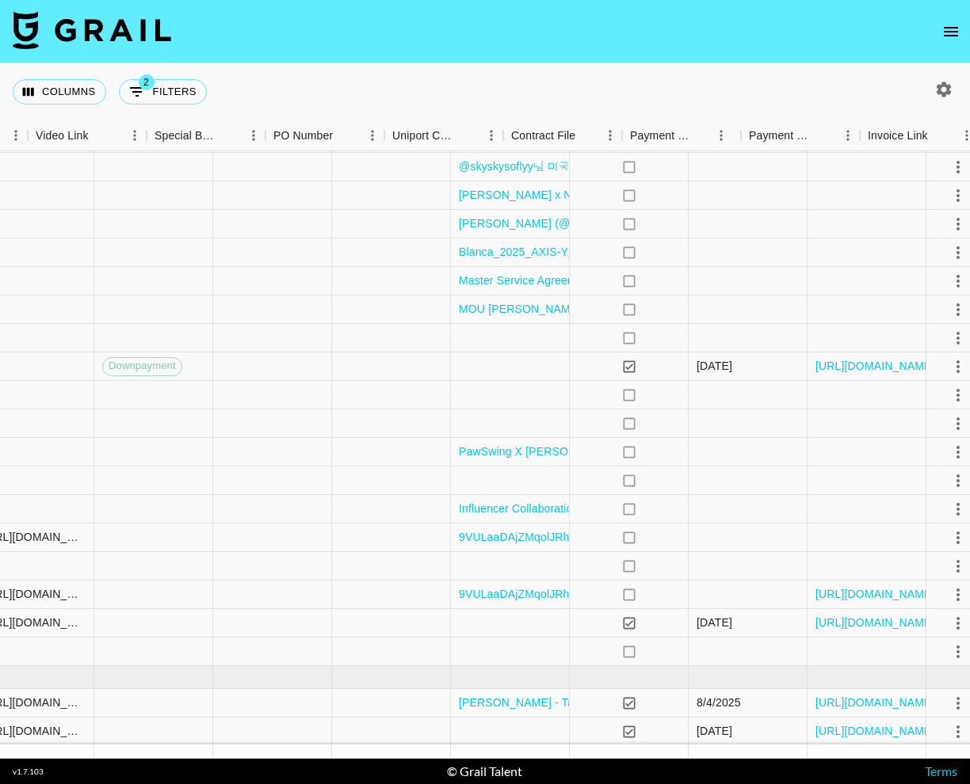
scroll to position [672, 1482]
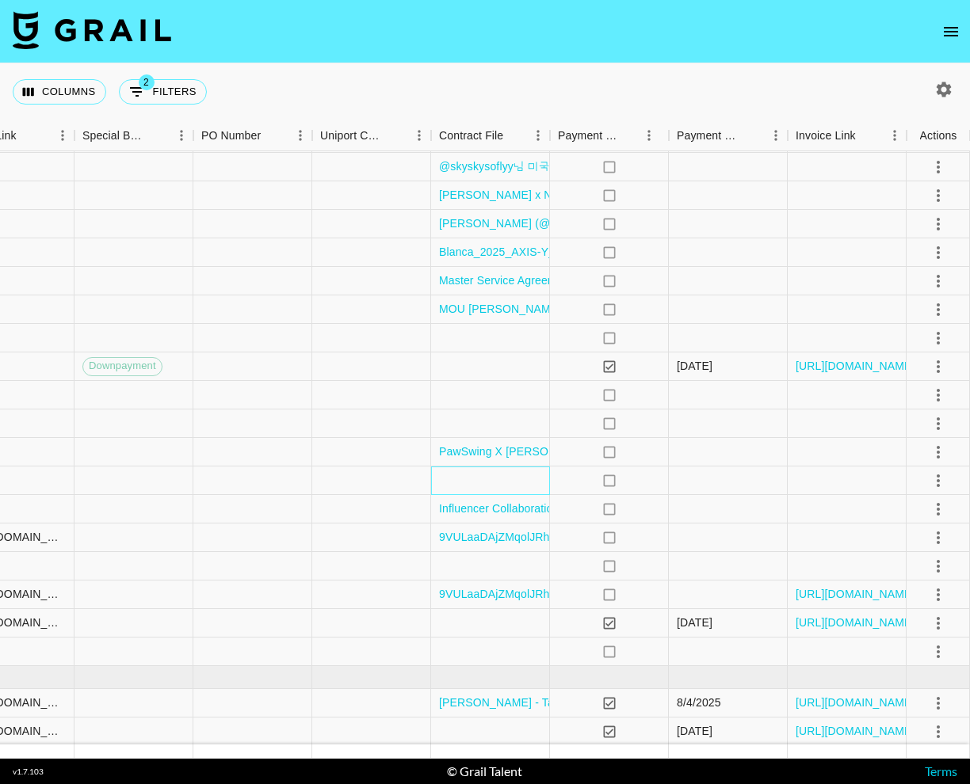
click at [504, 477] on div at bounding box center [490, 481] width 119 height 29
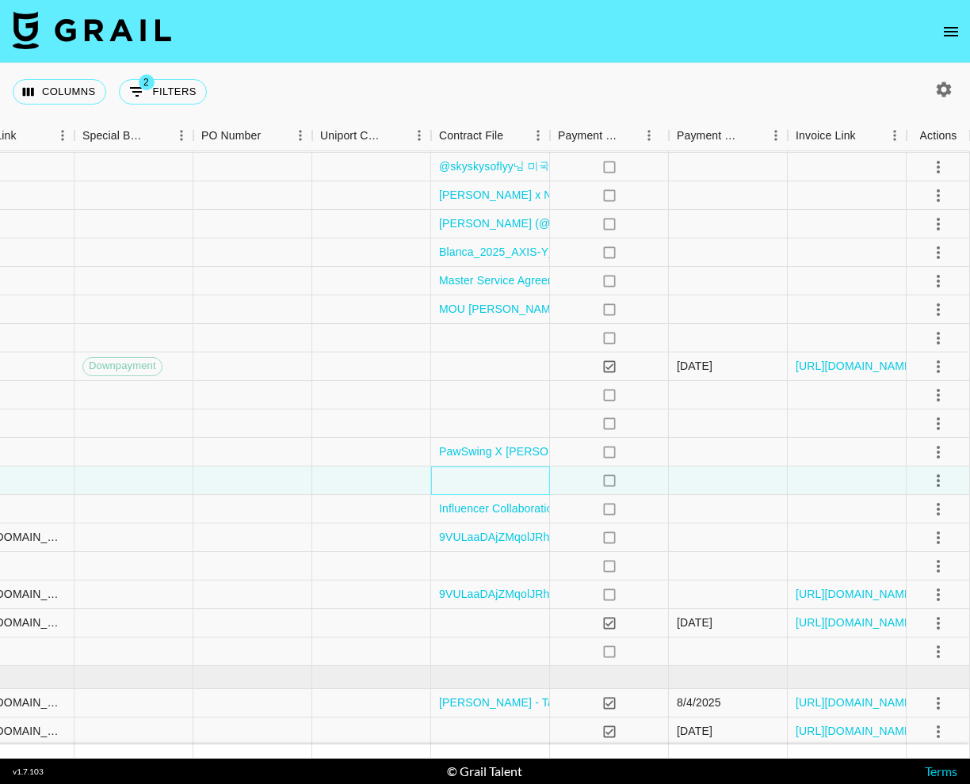
click at [504, 477] on div at bounding box center [490, 481] width 119 height 29
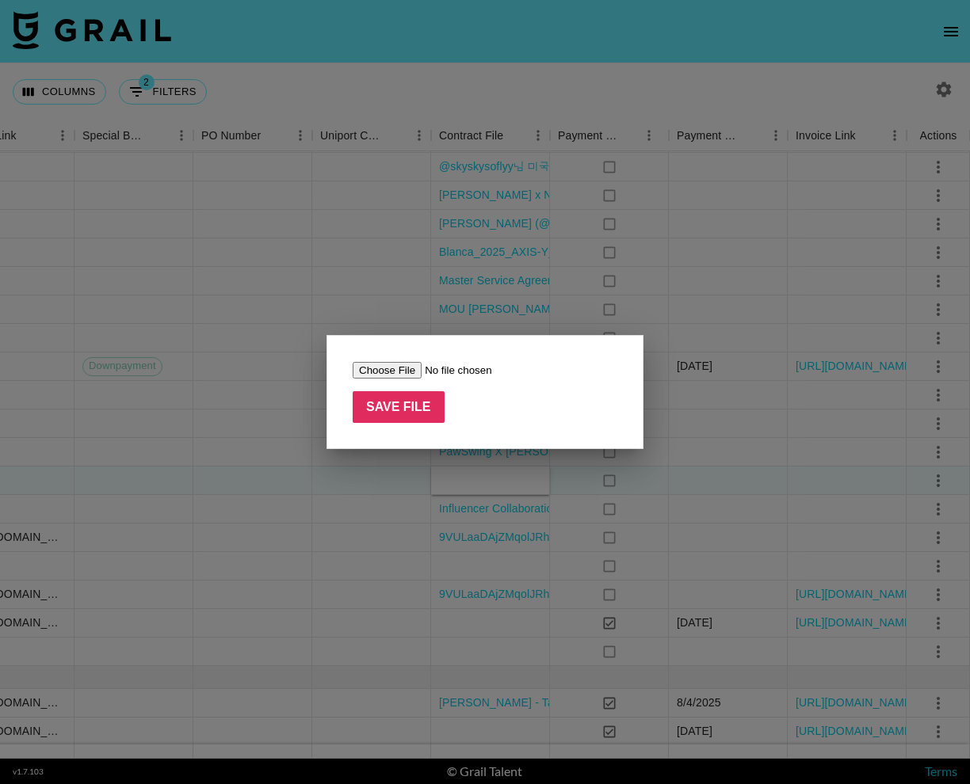
click at [400, 372] on input "file" at bounding box center [453, 370] width 200 height 17
type input "C:\fakepath\Jnizmo - Creator Agreement - Signed 23SEP2025 Van Le.docx.pdf"
click at [410, 406] on input "Save File" at bounding box center [399, 407] width 92 height 32
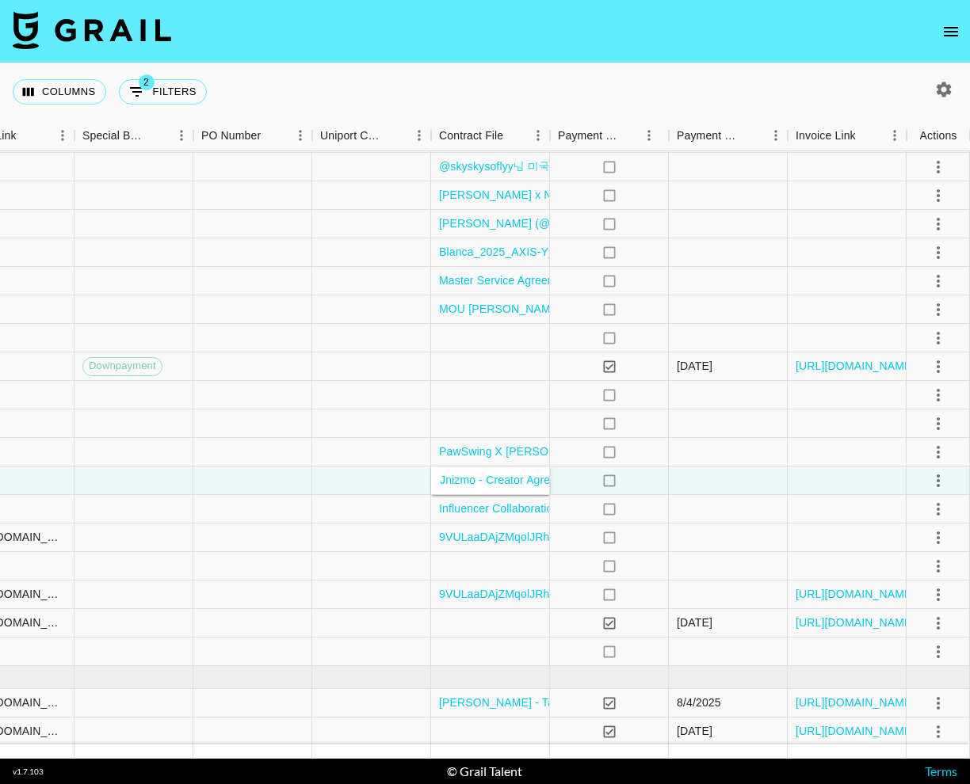
click at [542, 62] on nav at bounding box center [485, 31] width 970 height 63
